Goal: Task Accomplishment & Management: Complete application form

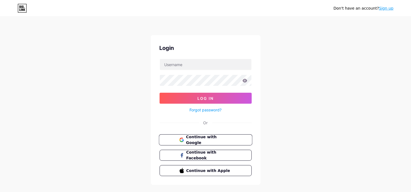
click at [207, 141] on span "Continue with Google" at bounding box center [209, 140] width 46 height 12
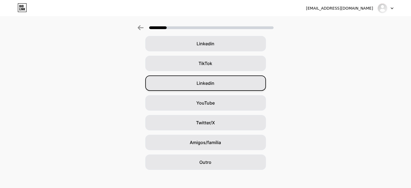
scroll to position [45, 0]
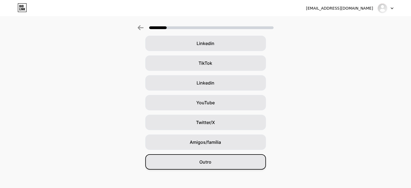
click at [213, 162] on div "Outro" at bounding box center [205, 161] width 121 height 15
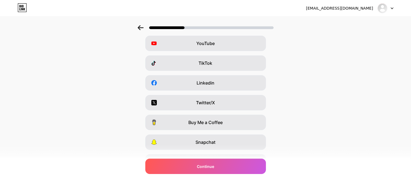
scroll to position [0, 0]
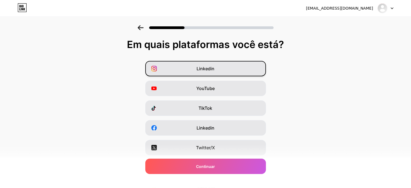
click at [246, 67] on div "Linkedin" at bounding box center [205, 68] width 121 height 15
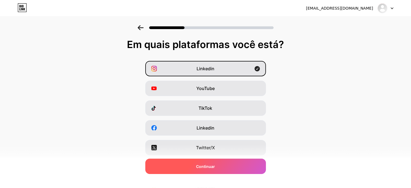
click at [221, 165] on div "Continuar" at bounding box center [205, 165] width 121 height 15
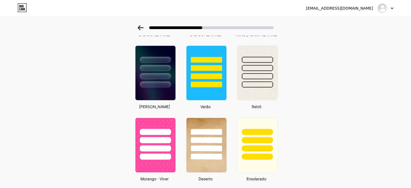
scroll to position [228, 0]
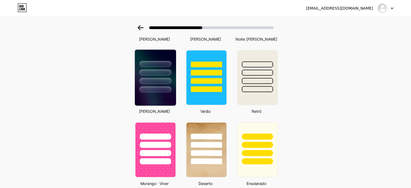
click at [157, 99] on img at bounding box center [154, 78] width 41 height 56
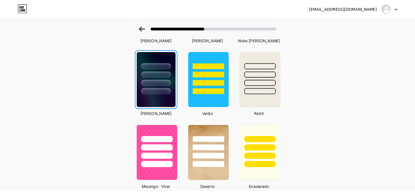
scroll to position [0, 0]
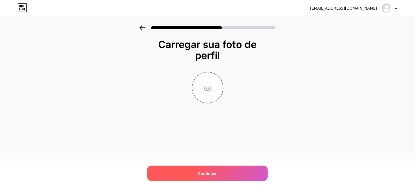
click at [214, 173] on span "Continuar" at bounding box center [207, 173] width 19 height 6
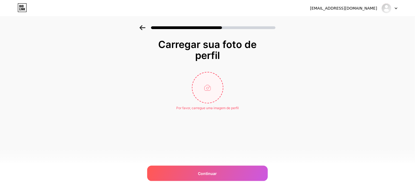
click at [206, 92] on input "file" at bounding box center [207, 87] width 30 height 30
click at [213, 88] on input "file" at bounding box center [207, 87] width 30 height 30
type input "C:\fakepath\logo GS Prime Mídia.jpeg"
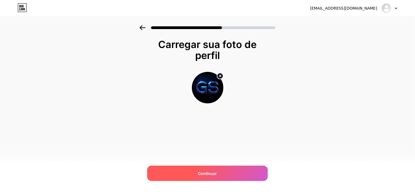
click at [220, 173] on div "Continuar" at bounding box center [207, 172] width 121 height 15
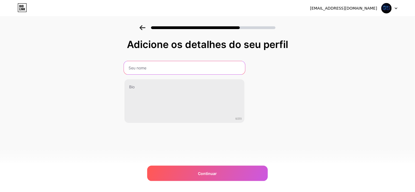
click at [162, 69] on input "text" at bounding box center [184, 67] width 121 height 13
type input "g"
type input "GS Prime Mídia"
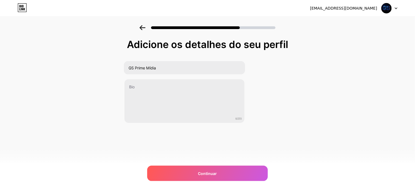
click at [283, 173] on div "[EMAIL_ADDRESS][DOMAIN_NAME] Logout Link Copied Adicione os detalhes do seu per…" at bounding box center [207, 96] width 415 height 192
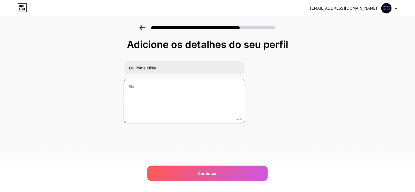
click at [171, 90] on textarea at bounding box center [184, 101] width 121 height 45
paste textarea "Transforme sua Empresa em uma Máquina de Vendas com a GS Prime Mídia Subtítulo:…"
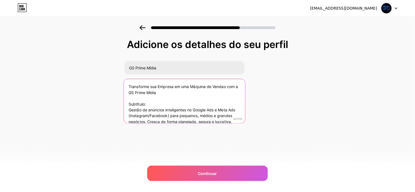
click at [145, 103] on textarea "Transforme sua Empresa em uma Máquina de Vendas com a GS Prime Mídia Subtítulo:…" at bounding box center [184, 101] width 121 height 45
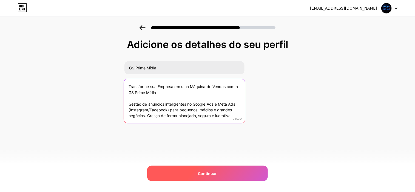
type textarea "Transforme sua Empresa em uma Máquina de Vendas com a GS Prime Mídia Gestão de …"
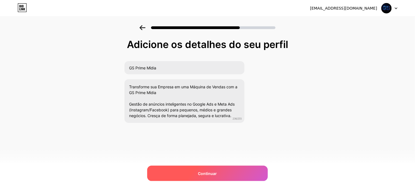
click at [215, 168] on div "Continuar" at bounding box center [207, 172] width 121 height 15
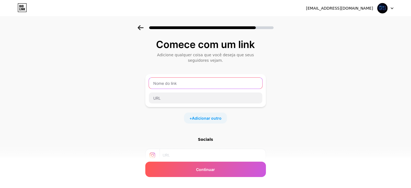
click at [194, 85] on input "text" at bounding box center [205, 83] width 113 height 11
click at [165, 83] on input "[DOMAIN_NAME]" at bounding box center [205, 83] width 113 height 11
click at [166, 83] on input "[DOMAIN_NAME]" at bounding box center [205, 83] width 113 height 11
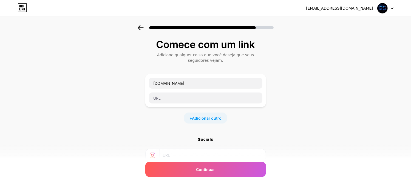
click at [162, 117] on div "+ Adicionar outro" at bounding box center [205, 117] width 121 height 11
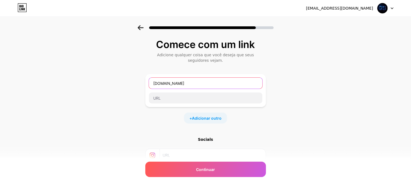
click at [155, 84] on input "[DOMAIN_NAME]" at bounding box center [205, 83] width 113 height 11
paste input "[URL][DOMAIN_NAME]"
click at [250, 81] on input "[URL][DOMAIN_NAME][DOMAIN_NAME]" at bounding box center [205, 83] width 113 height 11
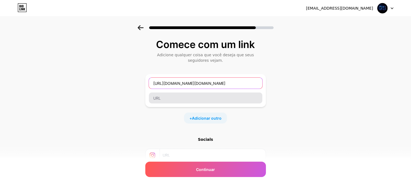
type input "[URL][DOMAIN_NAME][DOMAIN_NAME]"
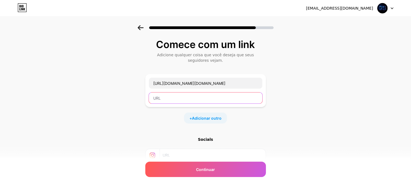
click at [214, 100] on input "text" at bounding box center [205, 97] width 113 height 11
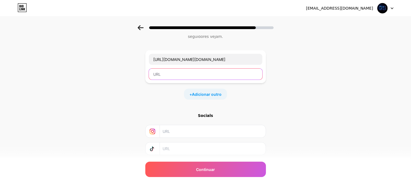
scroll to position [23, 0]
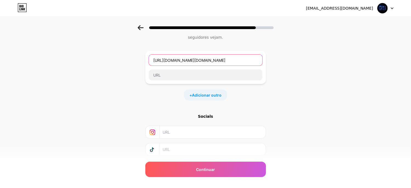
drag, startPoint x: 223, startPoint y: 60, endPoint x: 149, endPoint y: 58, distance: 74.2
click at [149, 58] on div "[URL][DOMAIN_NAME][DOMAIN_NAME]" at bounding box center [205, 67] width 121 height 33
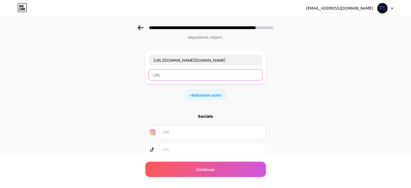
click at [190, 76] on input "text" at bounding box center [205, 74] width 113 height 11
paste input "[URL][DOMAIN_NAME][DOMAIN_NAME]"
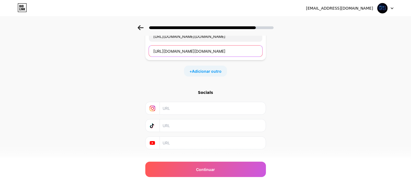
scroll to position [47, 0]
type input "[URL][DOMAIN_NAME][DOMAIN_NAME]"
click at [170, 108] on input "text" at bounding box center [211, 108] width 99 height 12
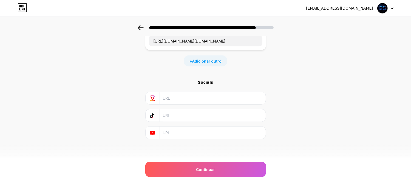
paste input "[URL][DOMAIN_NAME]"
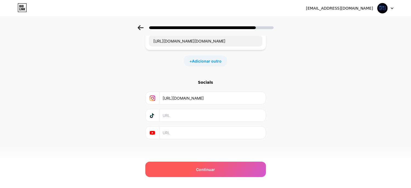
type input "[URL][DOMAIN_NAME]"
click at [207, 167] on span "Continuar" at bounding box center [205, 169] width 19 height 6
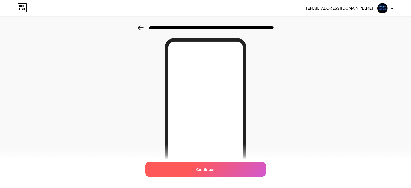
scroll to position [0, 0]
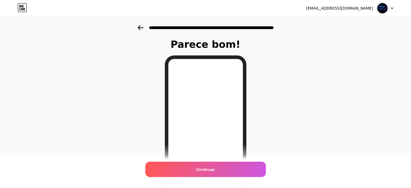
click at [142, 25] on icon at bounding box center [140, 27] width 6 height 5
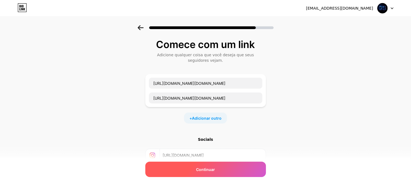
click at [220, 167] on div "Continuar" at bounding box center [205, 168] width 121 height 15
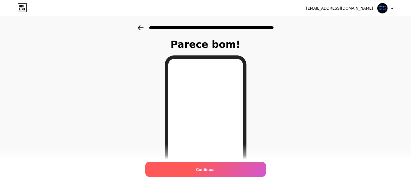
scroll to position [88, 0]
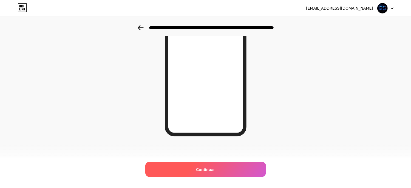
click at [241, 168] on div "Continuar" at bounding box center [205, 168] width 121 height 15
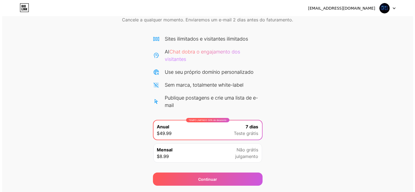
scroll to position [43, 0]
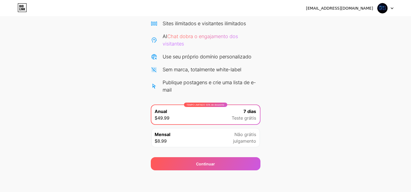
click at [237, 137] on span "Não grátis" at bounding box center [245, 134] width 22 height 7
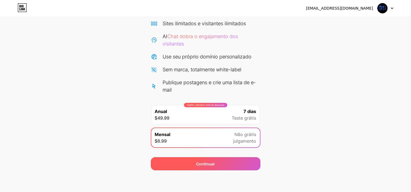
click at [236, 167] on div "Continuar" at bounding box center [206, 163] width 110 height 13
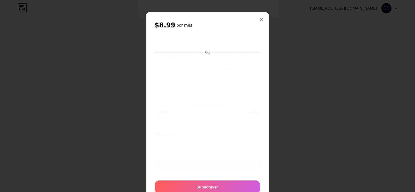
scroll to position [23, 0]
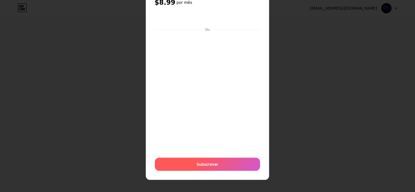
click at [223, 164] on div "Subscrever" at bounding box center [207, 163] width 105 height 13
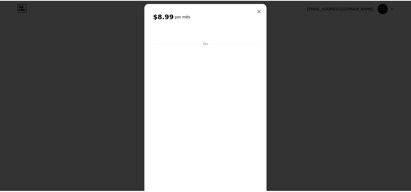
scroll to position [7, 0]
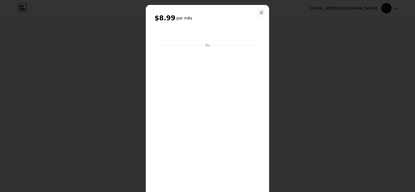
click at [259, 11] on icon at bounding box center [261, 12] width 4 height 4
